Goal: Transaction & Acquisition: Download file/media

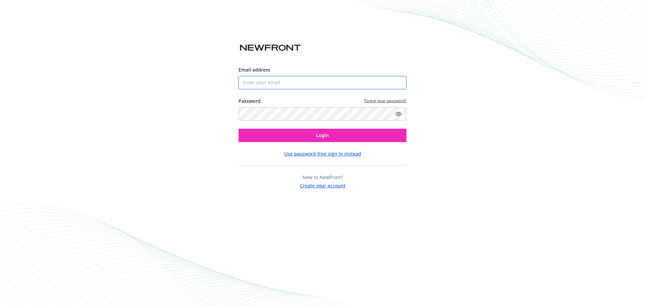
click at [297, 84] on input "Email address" at bounding box center [323, 82] width 168 height 13
type input "[PERSON_NAME][EMAIL_ADDRESS][PERSON_NAME][DOMAIN_NAME]"
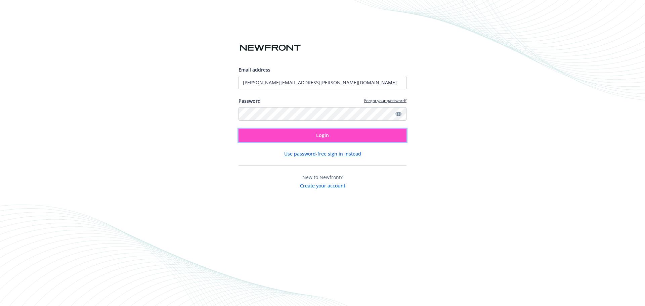
click at [305, 139] on button "Login" at bounding box center [323, 135] width 168 height 13
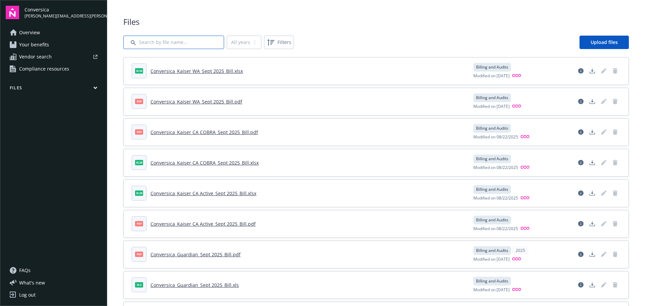
click at [192, 41] on input "Search by file name..." at bounding box center [173, 42] width 101 height 13
type input "cigna"
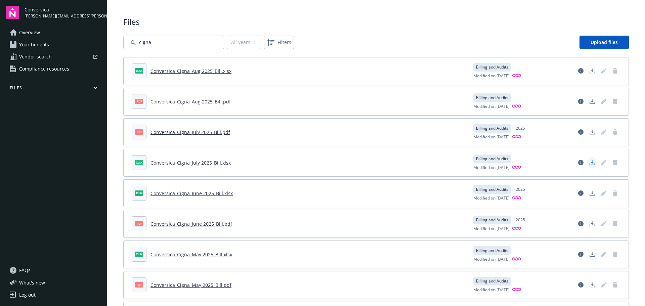
click at [590, 162] on icon "Download document" at bounding box center [592, 162] width 5 height 5
